Goal: Navigation & Orientation: Understand site structure

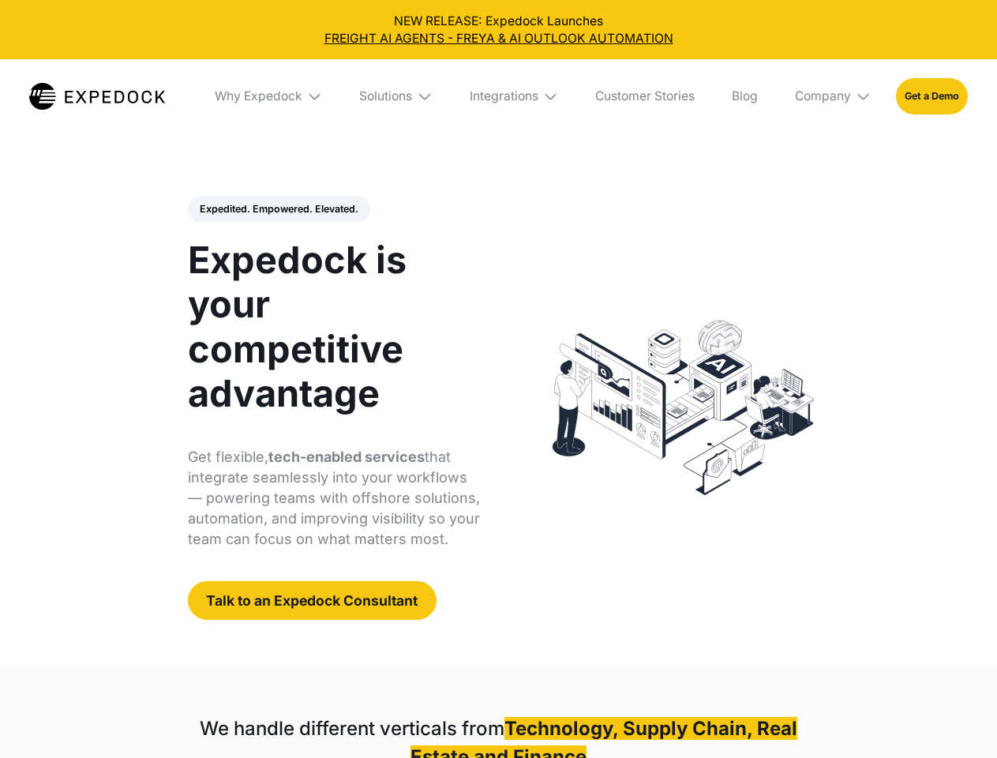
select select
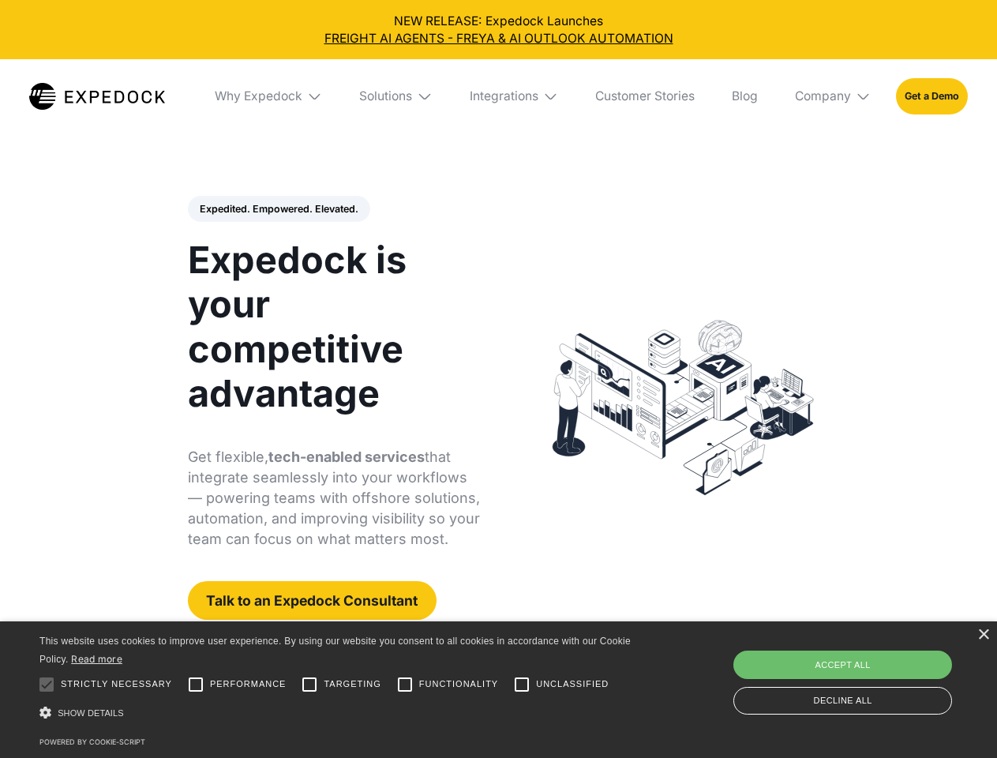
click at [498, 96] on div "Integrations" at bounding box center [504, 96] width 69 height 16
click at [269, 96] on div "Why Expedock" at bounding box center [245, 96] width 88 height 16
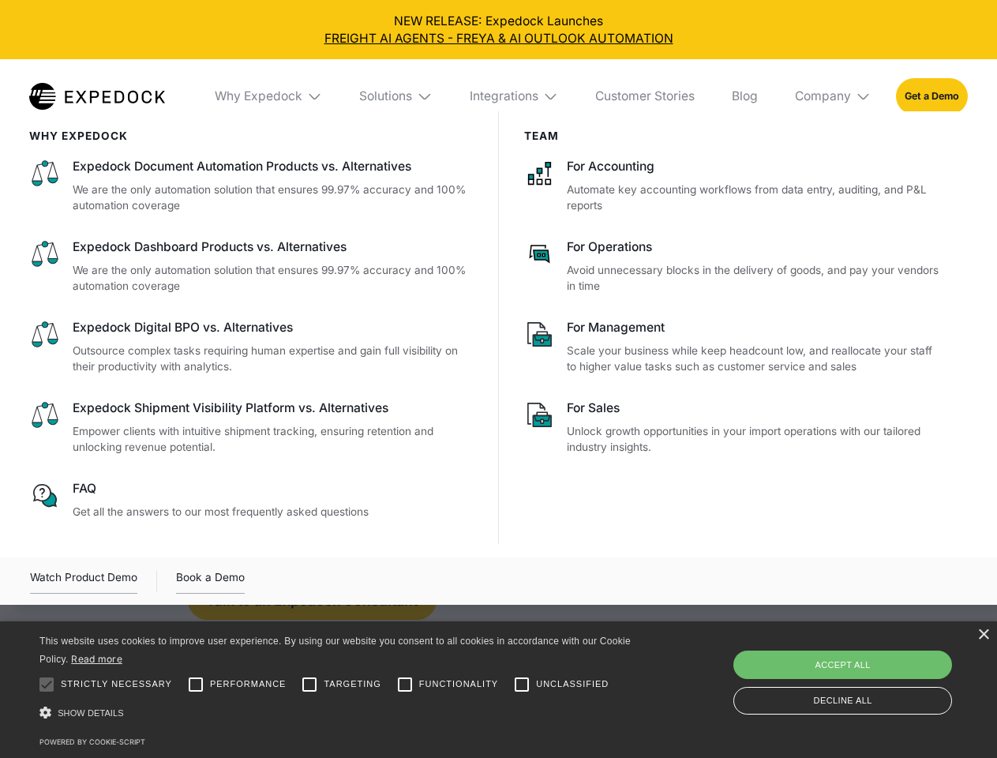
click at [397, 96] on div "Solutions" at bounding box center [385, 96] width 53 height 16
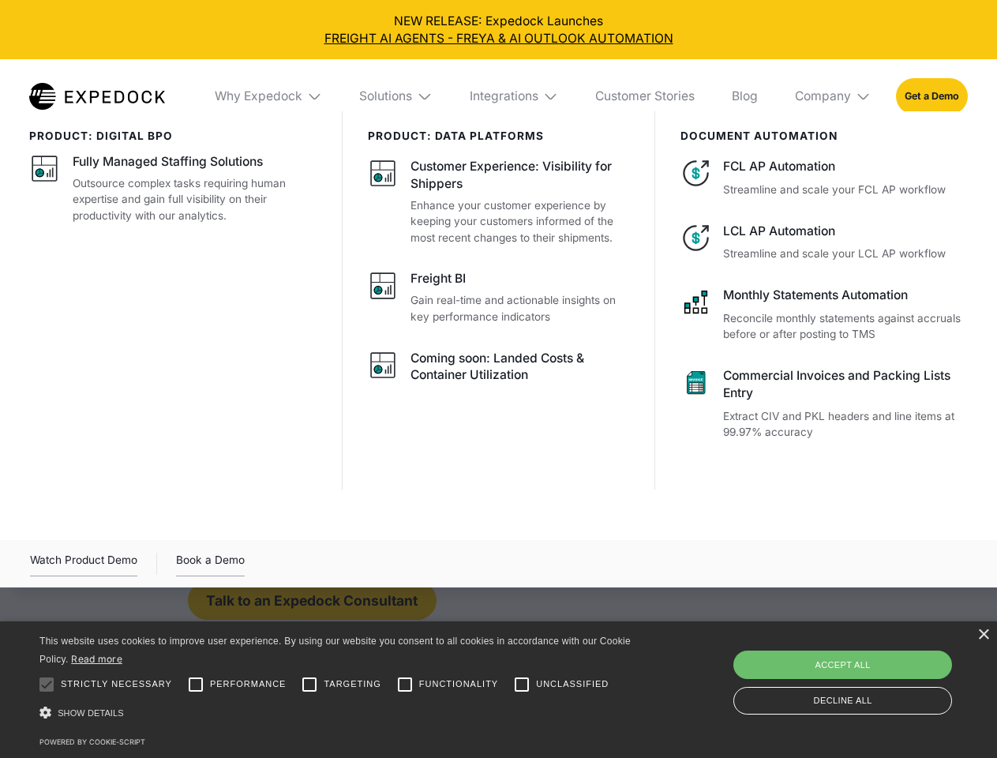
click at [514, 96] on div "Integrations" at bounding box center [504, 96] width 69 height 16
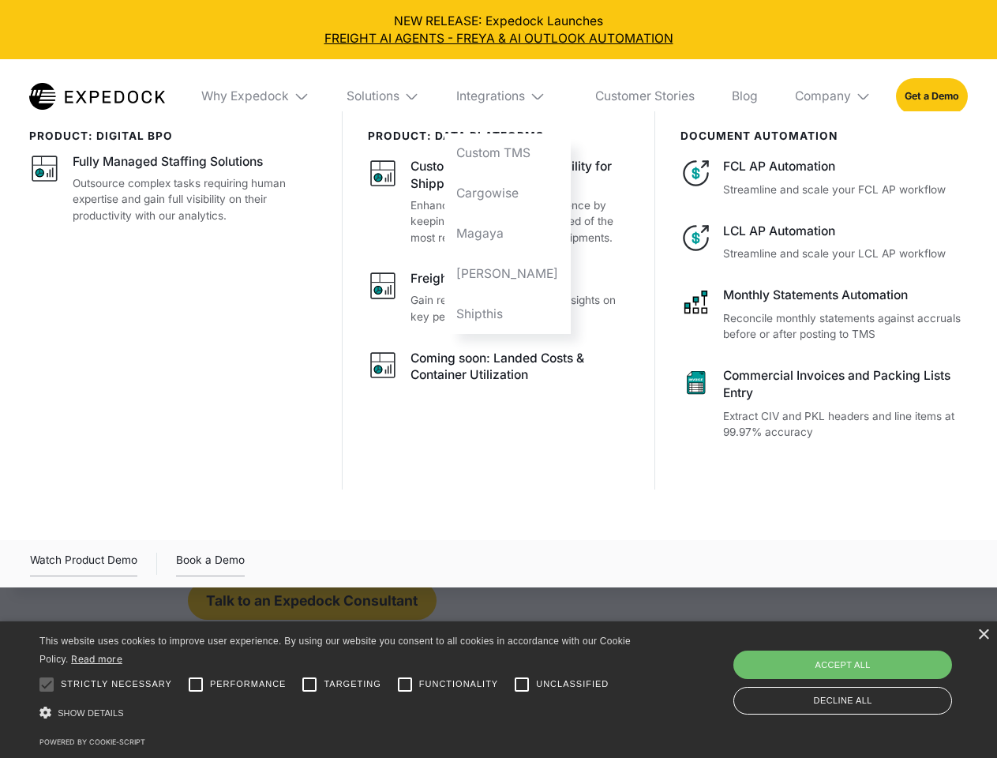
click at [833, 96] on div "Company" at bounding box center [823, 96] width 56 height 16
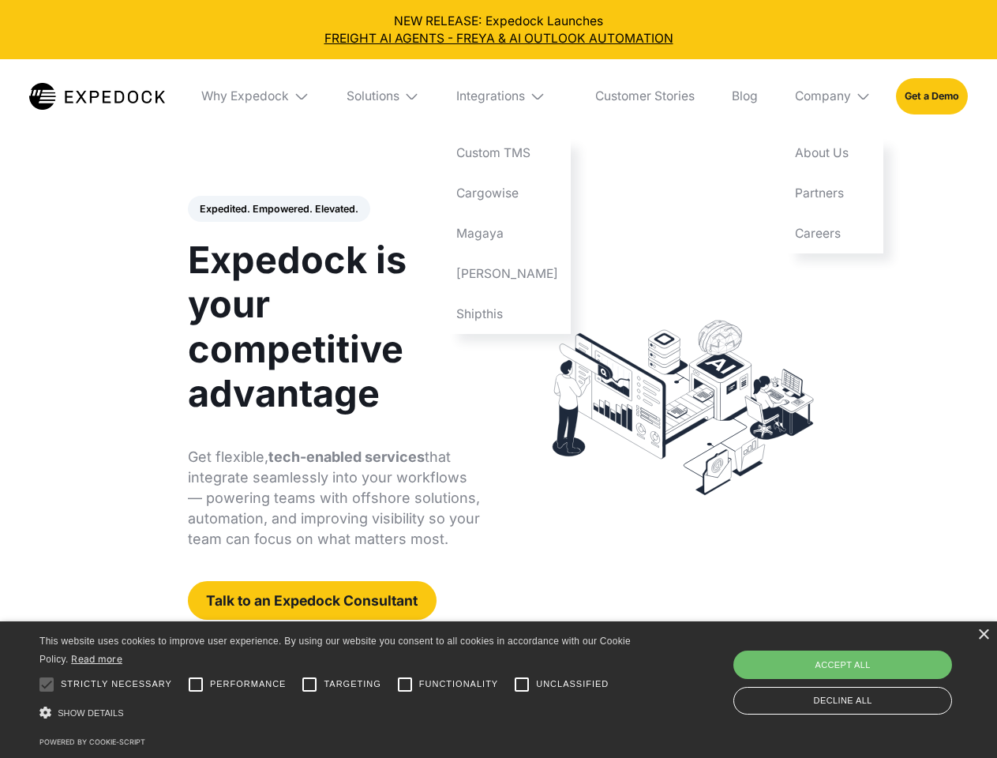
click at [278, 209] on div "Expedited. Empowered. Elevated. Automate Freight Document Extraction at 99.97% …" at bounding box center [334, 408] width 293 height 425
click at [47, 684] on div at bounding box center [47, 684] width 32 height 32
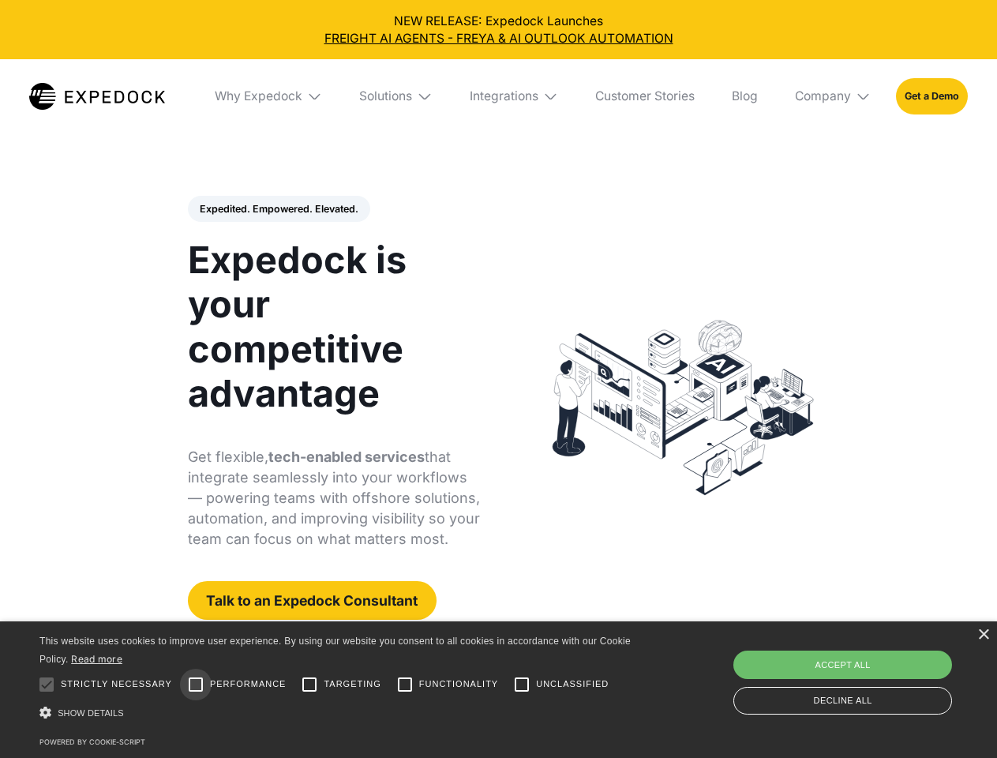
click at [196, 684] on input "Performance" at bounding box center [196, 684] width 32 height 32
checkbox input "true"
click at [309, 684] on input "Targeting" at bounding box center [310, 684] width 32 height 32
checkbox input "true"
click at [405, 684] on input "Functionality" at bounding box center [405, 684] width 32 height 32
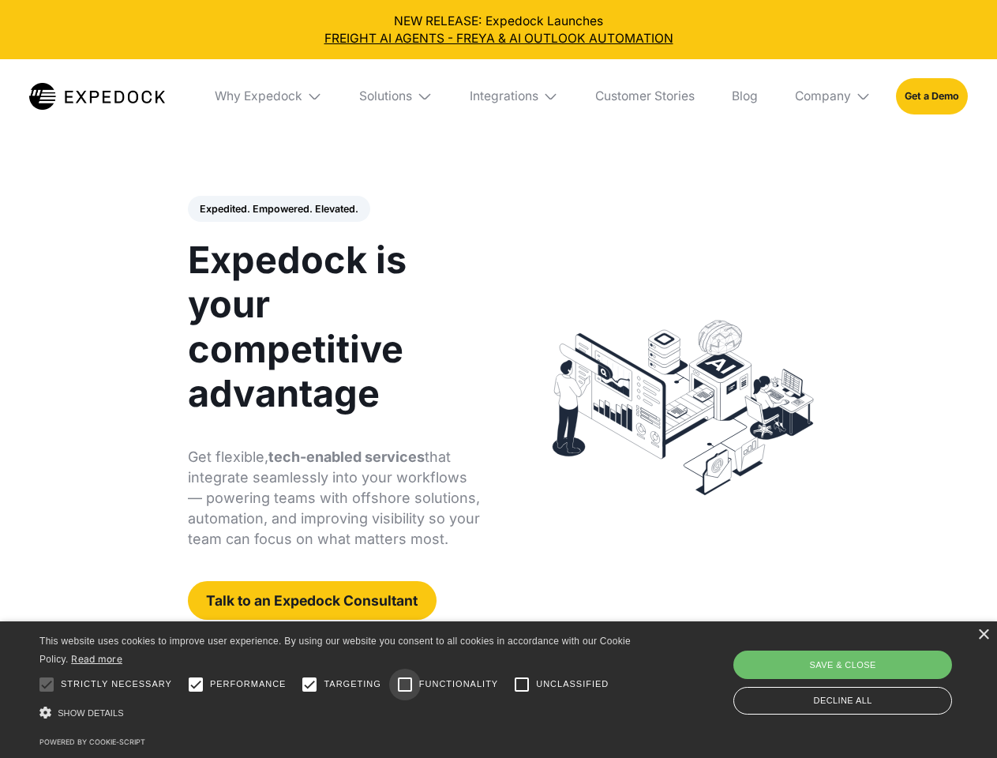
checkbox input "true"
